Goal: Task Accomplishment & Management: Use online tool/utility

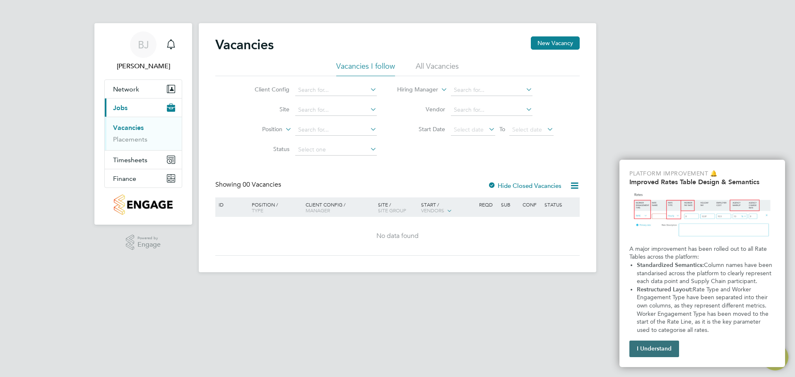
click at [643, 346] on button "I Understand" at bounding box center [654, 349] width 50 height 17
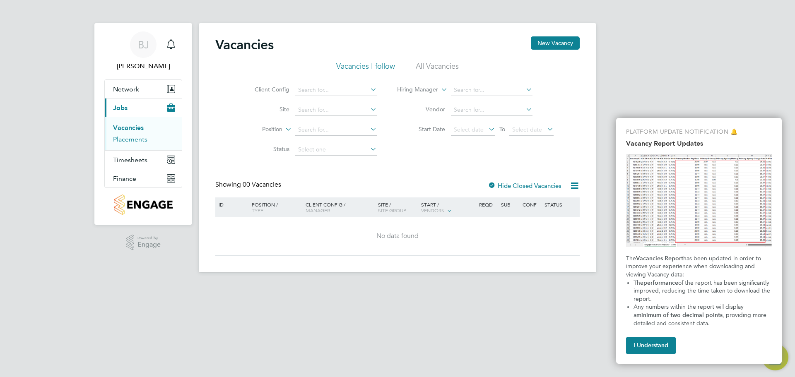
click at [135, 138] on link "Placements" at bounding box center [130, 139] width 34 height 8
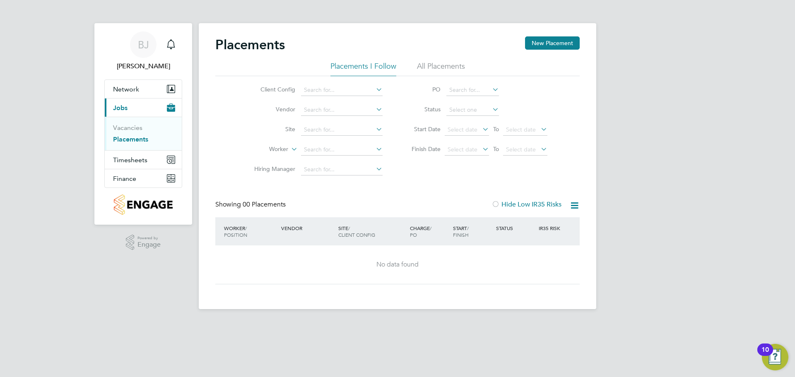
click at [374, 90] on icon at bounding box center [374, 90] width 0 height 12
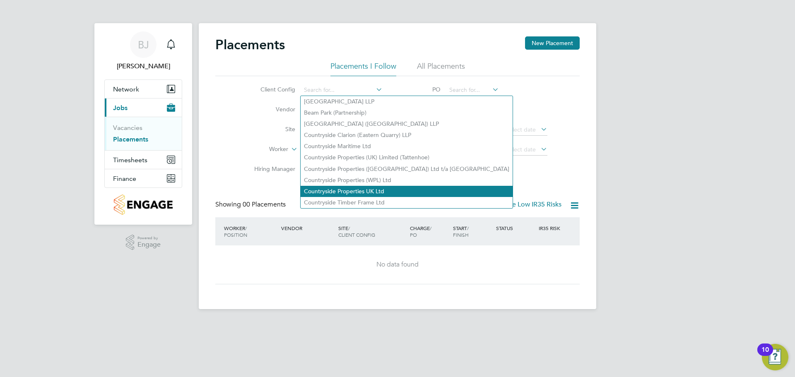
click at [349, 189] on li "Countryside Properties UK Ltd" at bounding box center [407, 191] width 212 height 11
type input "Countryside Properties UK Ltd"
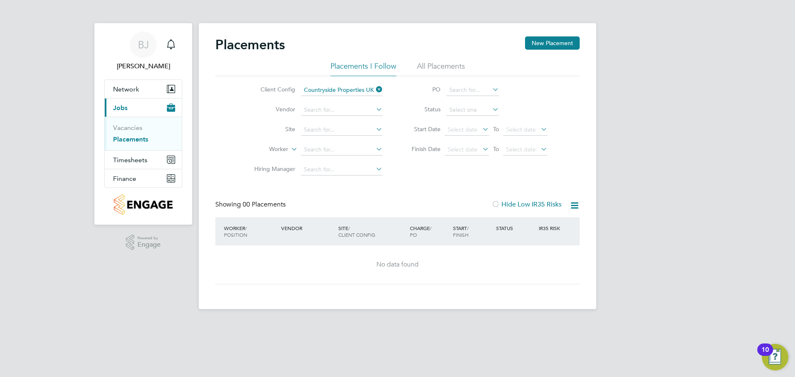
click at [374, 128] on icon at bounding box center [374, 129] width 0 height 12
click at [312, 136] on li "Hann ah Buildings" at bounding box center [344, 141] width 87 height 11
type input "Hannah Buildings"
click at [374, 148] on icon at bounding box center [374, 149] width 0 height 12
click at [402, 170] on div "Client Config Countryside Properties UK Ltd Vendor Site Hannah Buildings Worker…" at bounding box center [397, 128] width 364 height 104
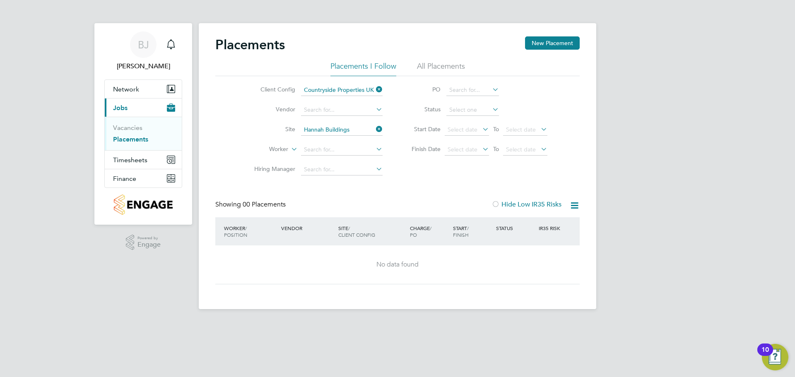
click at [374, 128] on icon at bounding box center [374, 129] width 0 height 12
click at [345, 130] on input at bounding box center [342, 130] width 82 height 12
click at [318, 161] on b "Elmgrov" at bounding box center [315, 163] width 23 height 7
type input "Elmgrove House"
click at [374, 130] on icon at bounding box center [374, 129] width 0 height 12
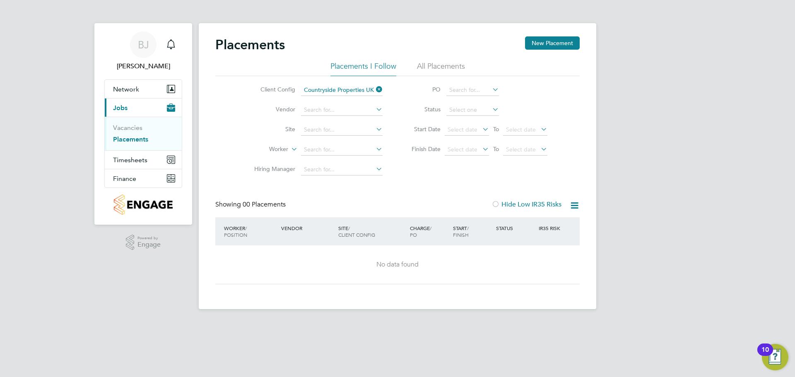
click at [374, 149] on icon at bounding box center [374, 149] width 0 height 12
click at [355, 148] on input at bounding box center [342, 150] width 82 height 12
click at [374, 125] on icon at bounding box center [374, 129] width 0 height 12
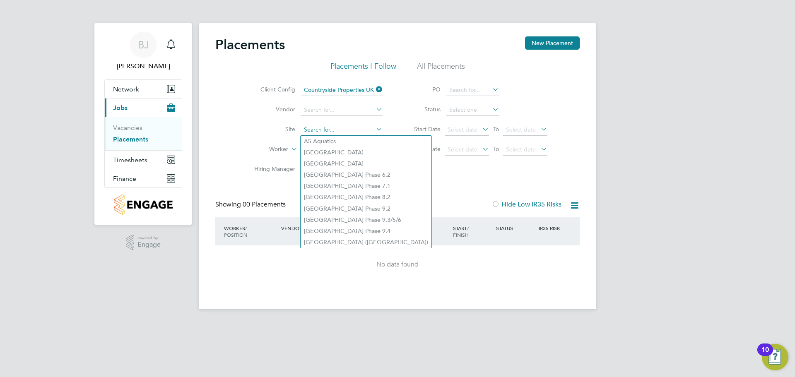
click at [338, 126] on input at bounding box center [342, 130] width 82 height 12
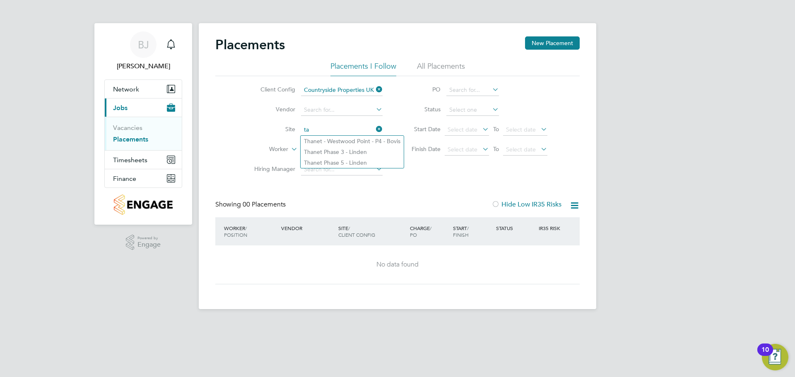
type input "t"
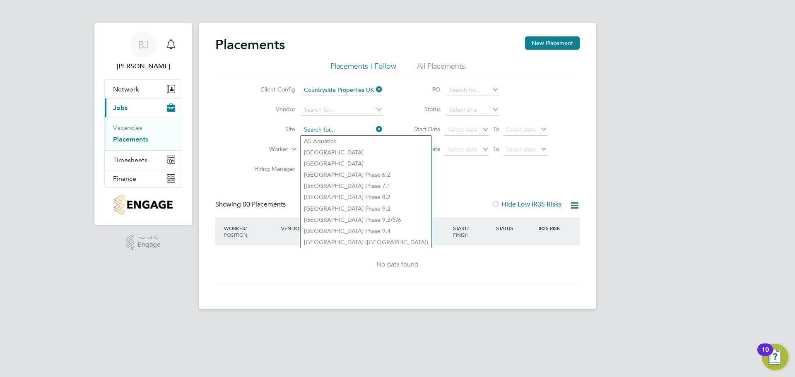
type input "Y"
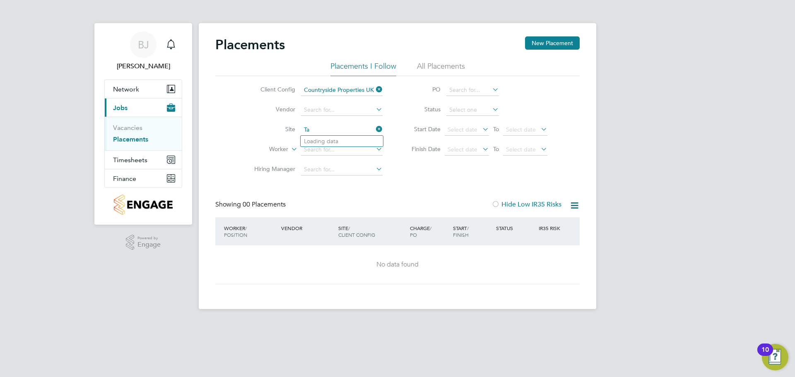
type input "T"
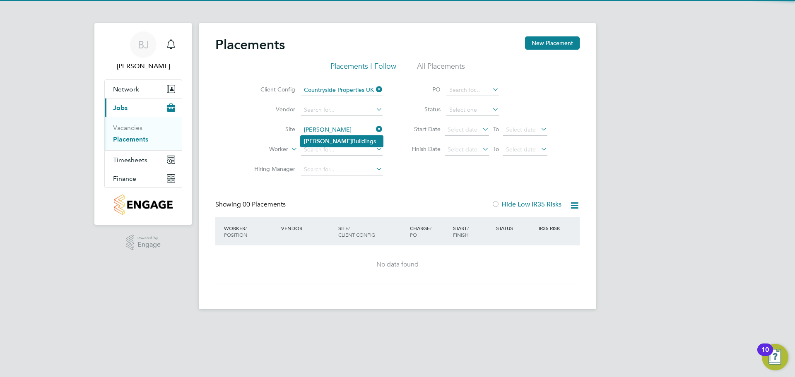
click at [328, 136] on li "Hannah Buildings" at bounding box center [342, 141] width 82 height 11
type input "Hannah Buildings"
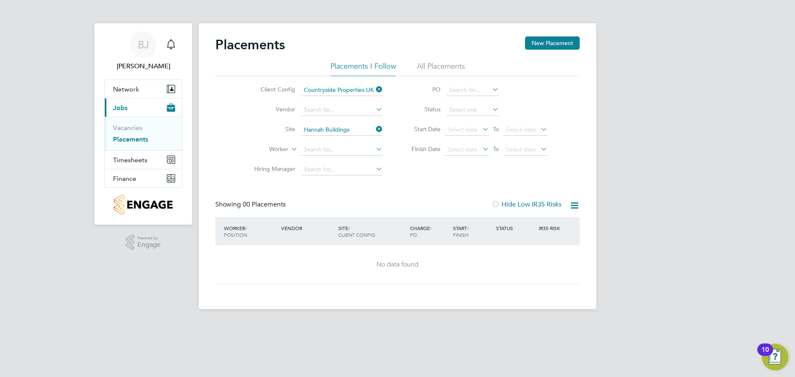
click at [374, 150] on icon at bounding box center [374, 149] width 0 height 12
click at [436, 168] on div "Client Config Countryside Properties UK Ltd Vendor Site Hannah Buildings Worker…" at bounding box center [397, 128] width 364 height 104
click at [491, 91] on icon at bounding box center [491, 90] width 0 height 12
click at [544, 101] on li "Status" at bounding box center [475, 110] width 165 height 20
click at [125, 128] on link "Vacancies" at bounding box center [127, 128] width 29 height 8
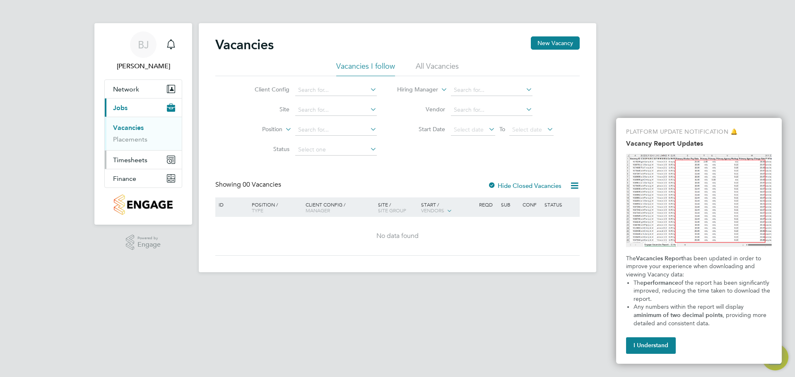
click at [142, 159] on span "Timesheets" at bounding box center [130, 160] width 34 height 8
click at [134, 145] on link "Timesheets" at bounding box center [130, 146] width 34 height 8
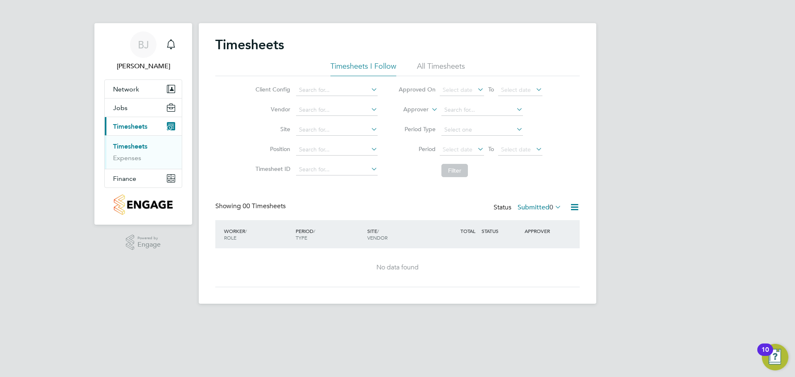
click at [369, 89] on icon at bounding box center [369, 90] width 0 height 12
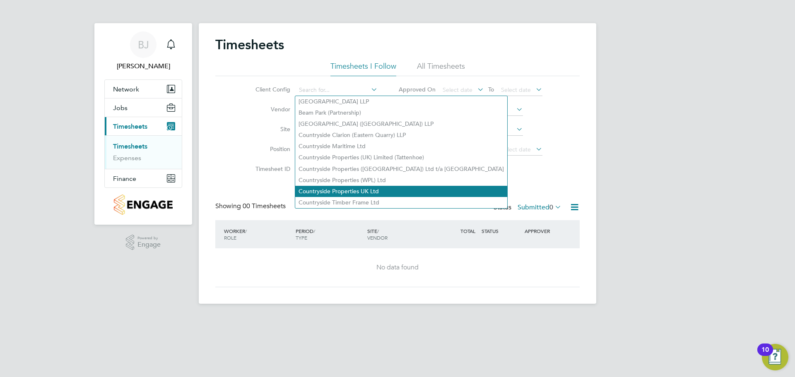
click at [340, 186] on li "Countryside Properties UK Ltd" at bounding box center [401, 191] width 212 height 11
type input "Countryside Properties UK Ltd"
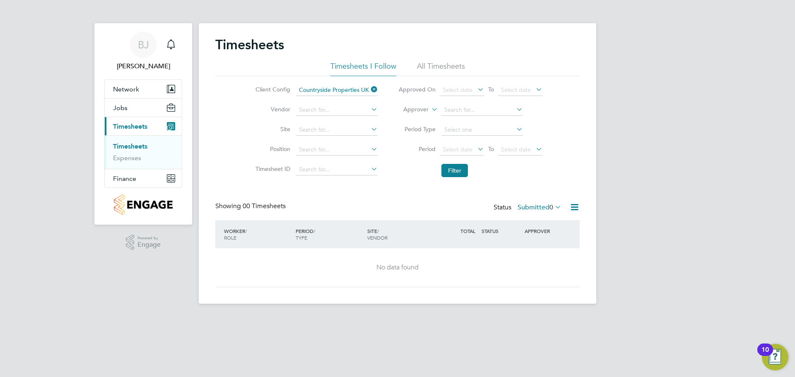
click at [369, 111] on icon at bounding box center [369, 110] width 0 height 12
click at [243, 107] on li "Vendor" at bounding box center [315, 110] width 145 height 20
click at [318, 108] on input at bounding box center [337, 110] width 82 height 12
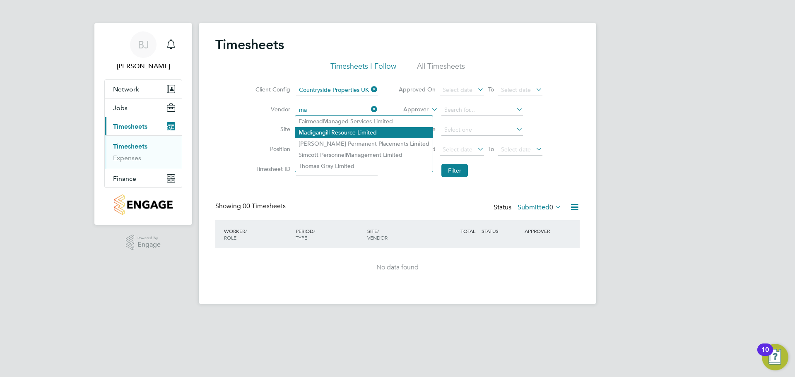
click at [333, 134] on li "Ma digangill Resource Limited" at bounding box center [363, 132] width 137 height 11
type input "Madigangill Resource Limited"
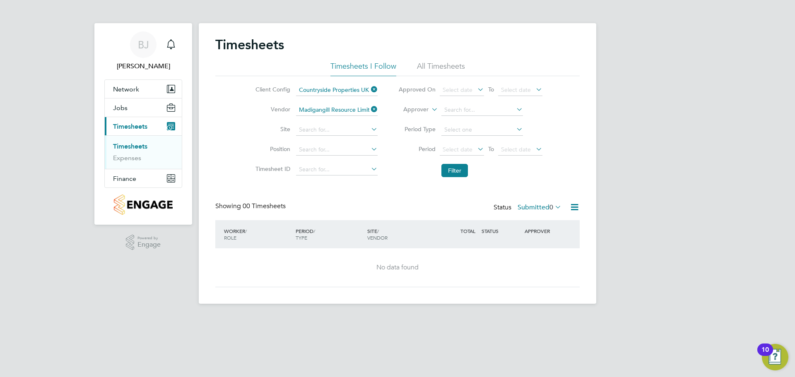
click at [369, 129] on icon at bounding box center [369, 129] width 0 height 12
click at [333, 152] on li "Han nah Buildings" at bounding box center [383, 152] width 177 height 11
type input "Hannah Buildings"
click at [458, 170] on button "Filter" at bounding box center [454, 170] width 27 height 13
click at [570, 206] on icon at bounding box center [574, 207] width 10 height 10
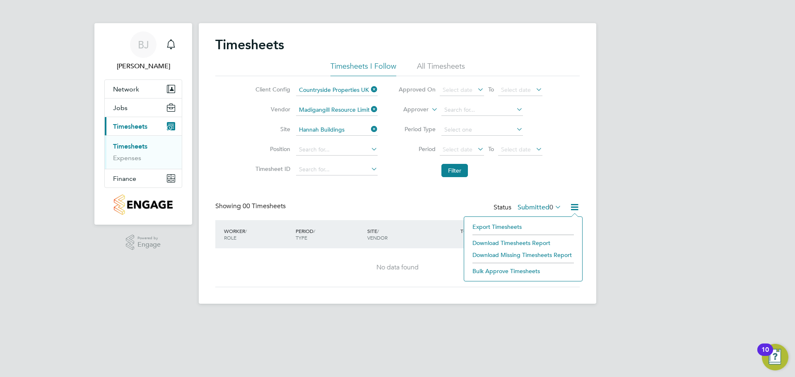
click at [440, 65] on li "All Timesheets" at bounding box center [441, 68] width 48 height 15
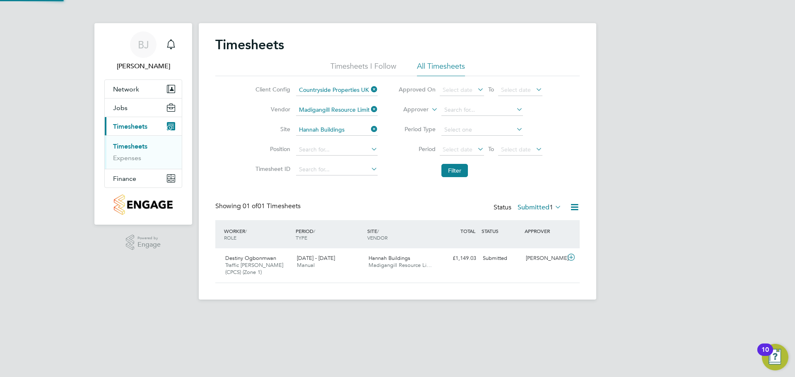
scroll to position [21, 72]
click at [571, 258] on icon at bounding box center [571, 257] width 10 height 7
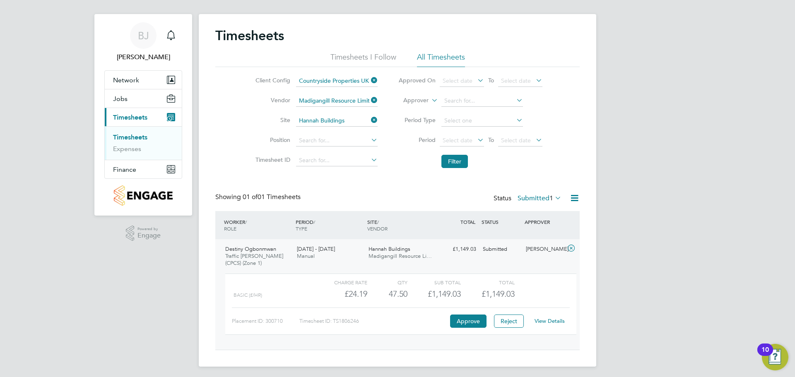
scroll to position [12, 0]
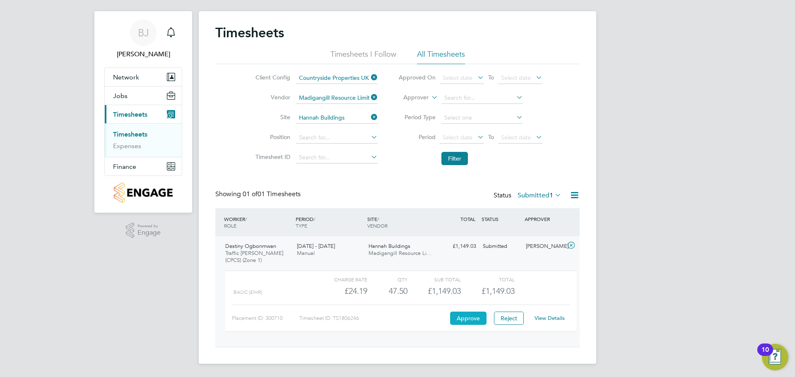
click at [468, 319] on button "Approve" at bounding box center [468, 318] width 36 height 13
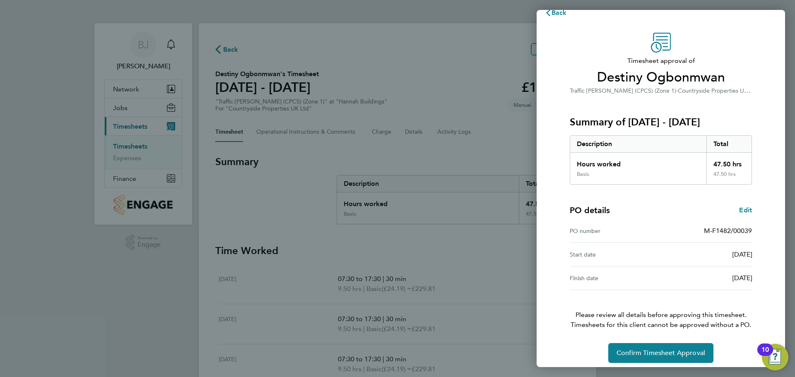
scroll to position [19, 0]
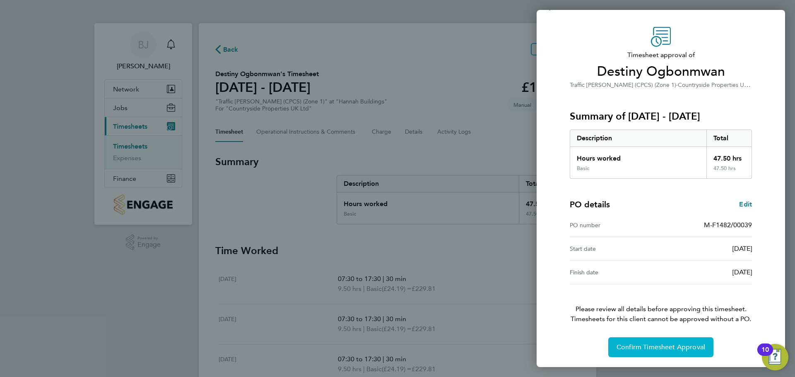
click at [655, 348] on span "Confirm Timesheet Approval" at bounding box center [661, 347] width 89 height 8
